Goal: Information Seeking & Learning: Learn about a topic

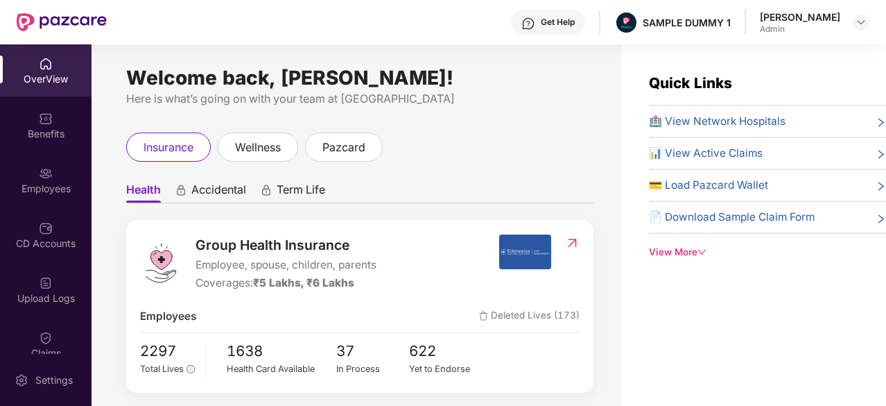
scroll to position [62, 0]
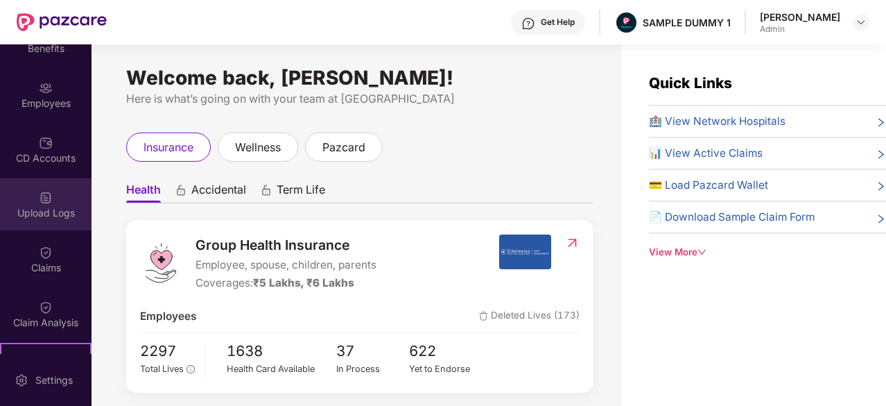
scroll to position [114, 0]
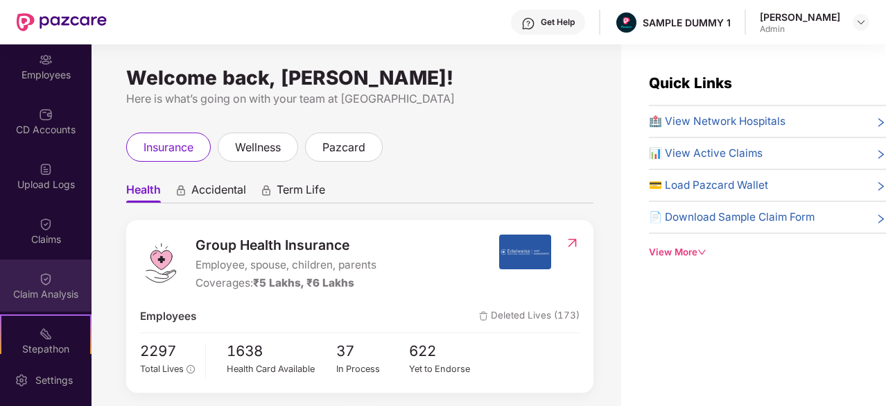
click at [45, 284] on img at bounding box center [46, 279] width 14 height 14
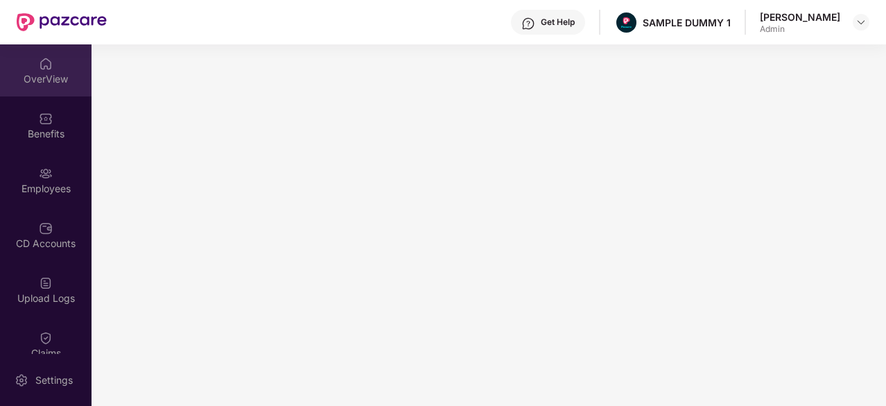
click at [49, 73] on div "OverView" at bounding box center [46, 79] width 92 height 14
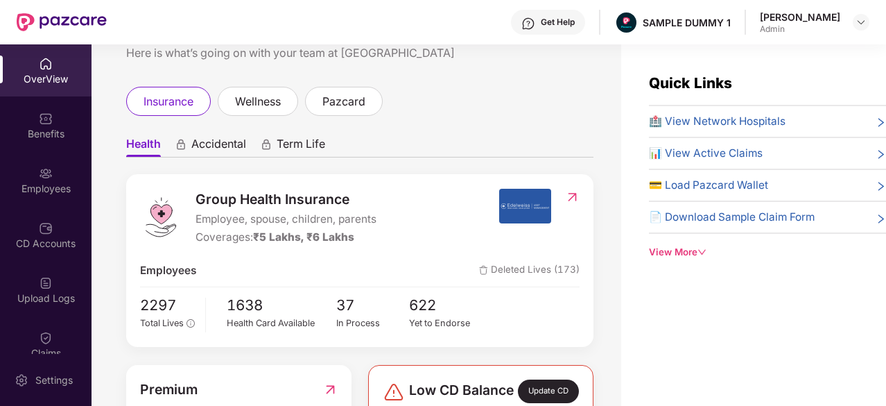
scroll to position [46, 0]
drag, startPoint x: 195, startPoint y: 198, endPoint x: 347, endPoint y: 200, distance: 152.5
click at [347, 200] on div "Group Health Insurance Employee, spouse, children, parents Coverages: ₹5 Lakhs,…" at bounding box center [319, 218] width 358 height 58
drag, startPoint x: 255, startPoint y: 232, endPoint x: 281, endPoint y: 238, distance: 26.2
click at [281, 238] on span "₹5 Lakhs, ₹6 Lakhs" at bounding box center [303, 236] width 101 height 13
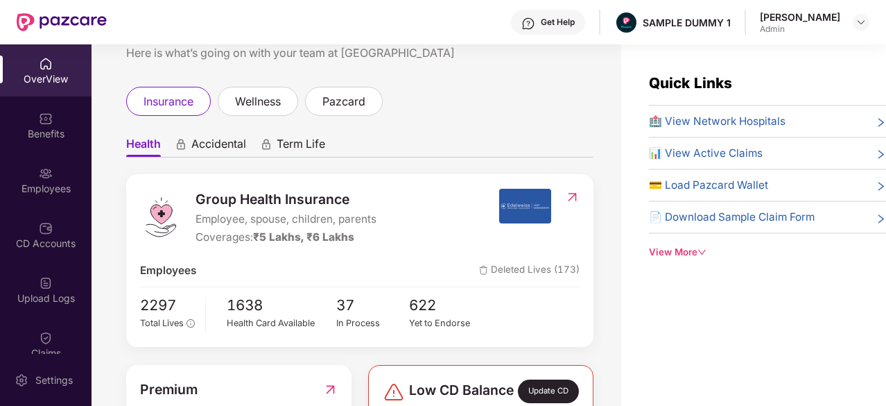
click at [383, 246] on div "Group Health Insurance Employee, spouse, children, parents Coverages: ₹5 Lakhs,…" at bounding box center [359, 260] width 467 height 173
drag, startPoint x: 198, startPoint y: 218, endPoint x: 244, endPoint y: 220, distance: 45.8
click at [244, 220] on span "Employee, spouse, children, parents" at bounding box center [285, 219] width 181 height 17
drag, startPoint x: 252, startPoint y: 221, endPoint x: 286, endPoint y: 223, distance: 34.7
click at [286, 223] on span "Employee, spouse, children, parents" at bounding box center [285, 219] width 181 height 17
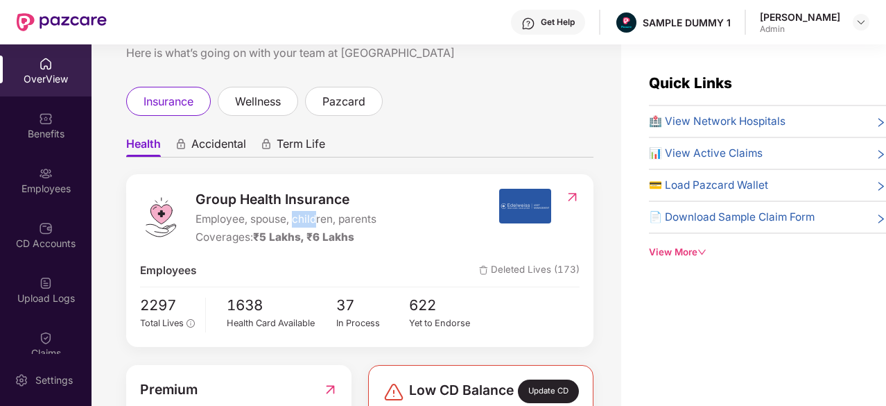
drag, startPoint x: 293, startPoint y: 222, endPoint x: 322, endPoint y: 222, distance: 29.1
click at [322, 222] on span "Employee, spouse, children, parents" at bounding box center [285, 219] width 181 height 17
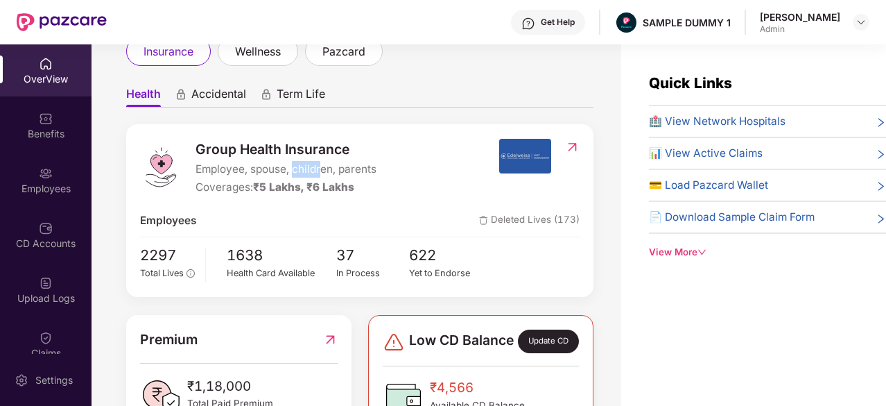
scroll to position [76, 0]
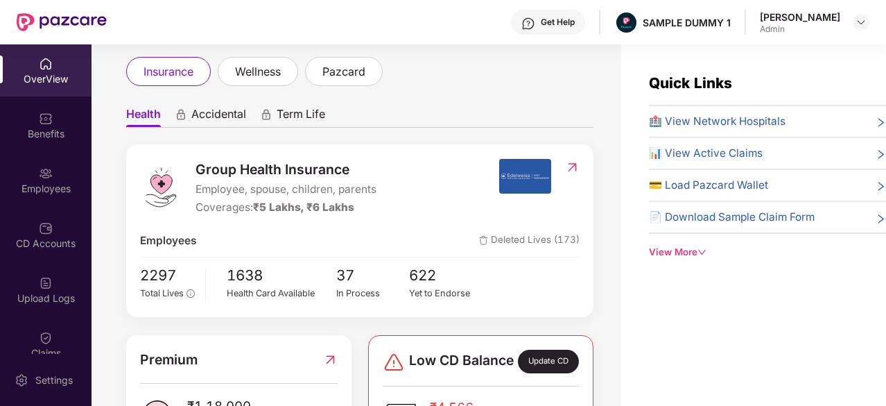
click at [715, 117] on span "🏥 View Network Hospitals" at bounding box center [717, 121] width 137 height 17
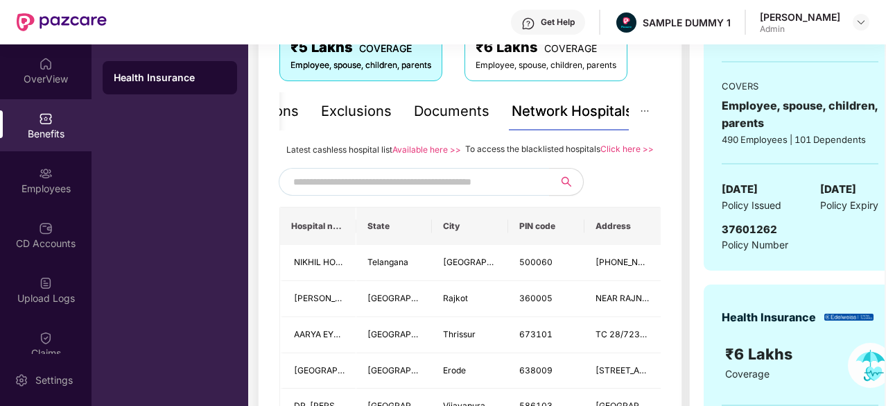
scroll to position [261, 0]
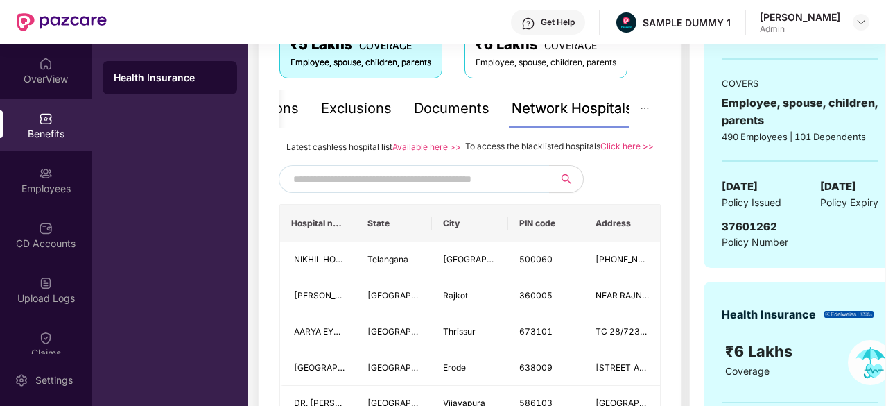
click at [391, 189] on input "text" at bounding box center [411, 178] width 237 height 21
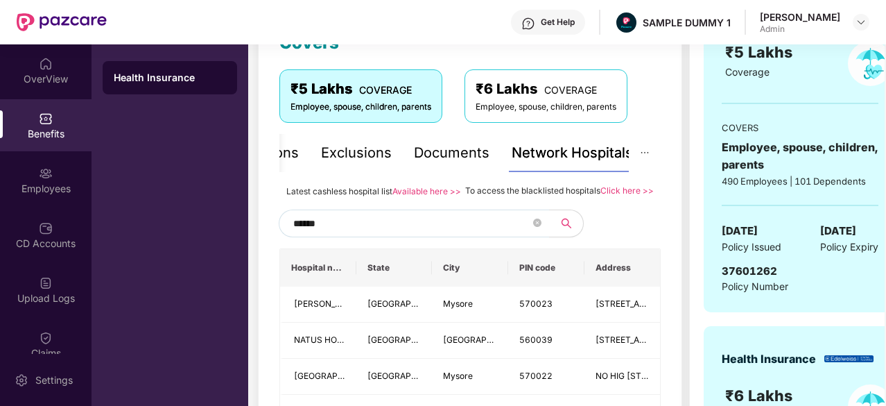
scroll to position [216, 0]
type input "******"
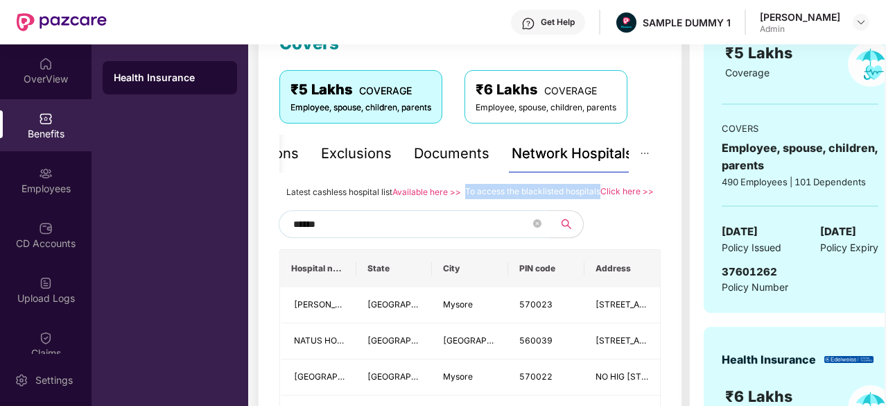
drag, startPoint x: 463, startPoint y: 189, endPoint x: 599, endPoint y: 193, distance: 135.9
click at [599, 193] on span "To access the blacklisted hospitals" at bounding box center [532, 191] width 135 height 10
click at [460, 148] on div "Documents" at bounding box center [452, 153] width 76 height 21
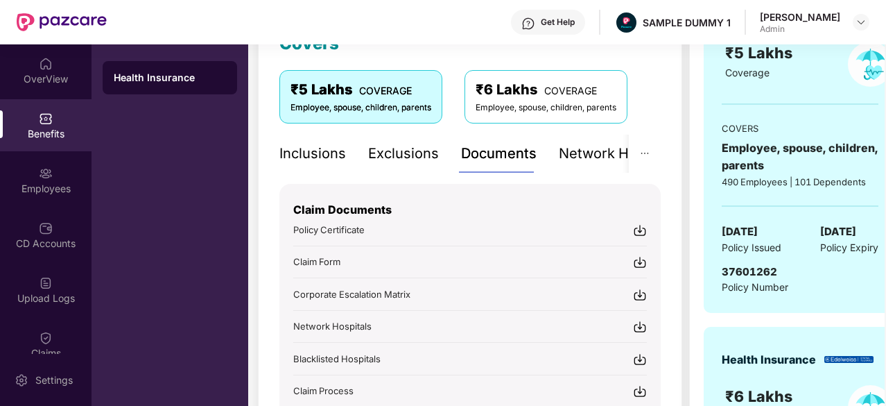
click at [314, 144] on div "Inclusions" at bounding box center [312, 153] width 67 height 21
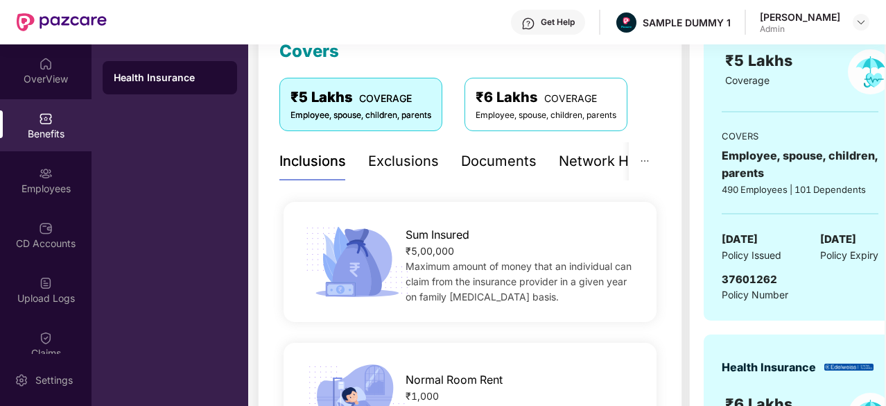
scroll to position [209, 0]
click at [392, 163] on div "Exclusions" at bounding box center [403, 160] width 71 height 21
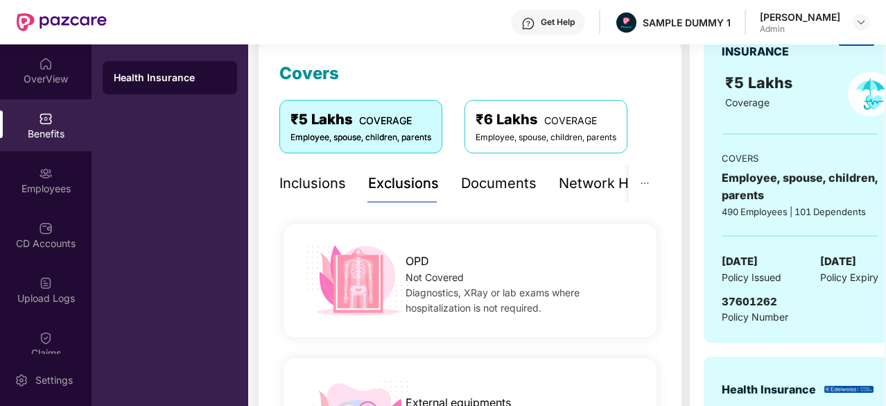
scroll to position [180, 0]
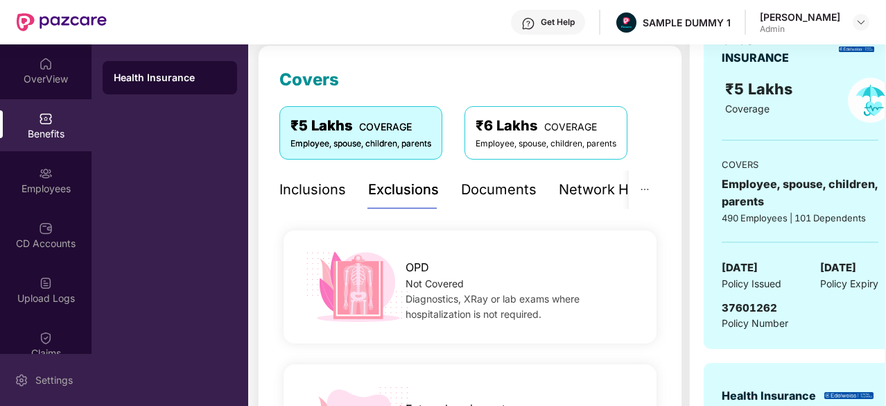
click at [31, 378] on div "Settings" at bounding box center [46, 380] width 92 height 52
